Goal: Navigation & Orientation: Find specific page/section

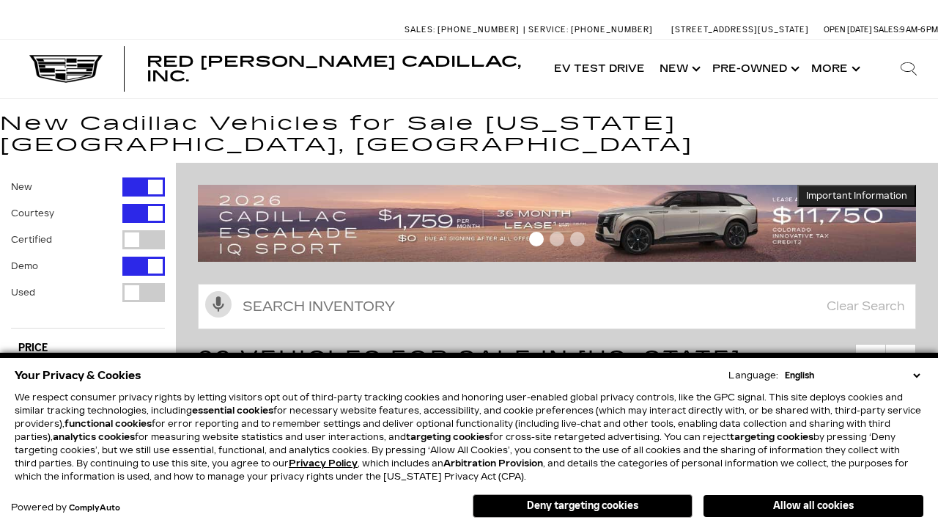
scroll to position [811, 0]
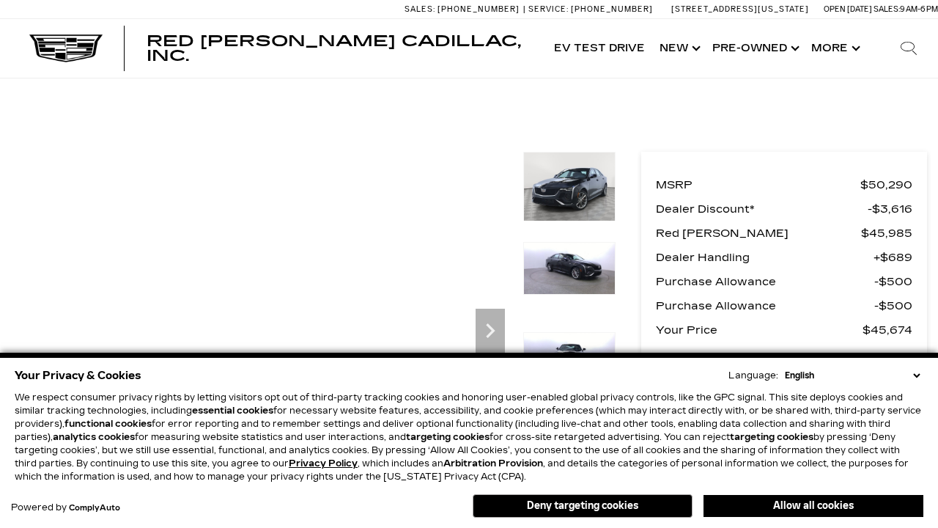
scroll to position [718, 0]
